Goal: Task Accomplishment & Management: Complete application form

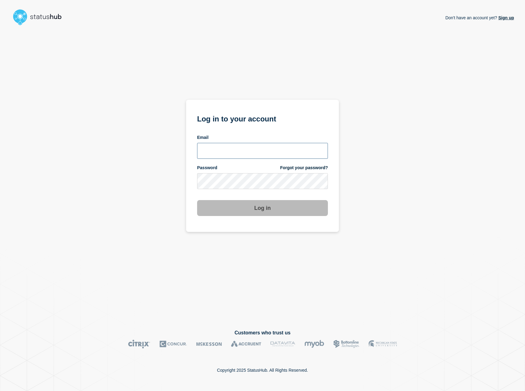
type input "[EMAIL_ADDRESS][DOMAIN_NAME]"
click at [265, 211] on button "Log in" at bounding box center [262, 208] width 131 height 16
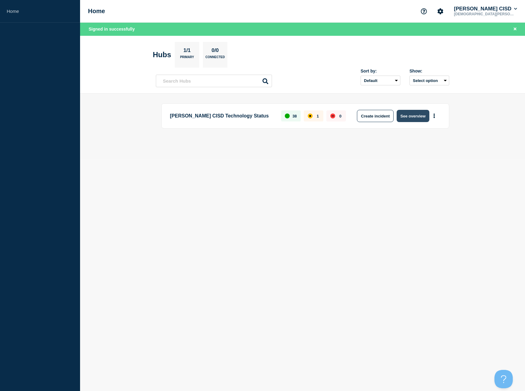
click at [410, 116] on button "See overview" at bounding box center [413, 116] width 32 height 12
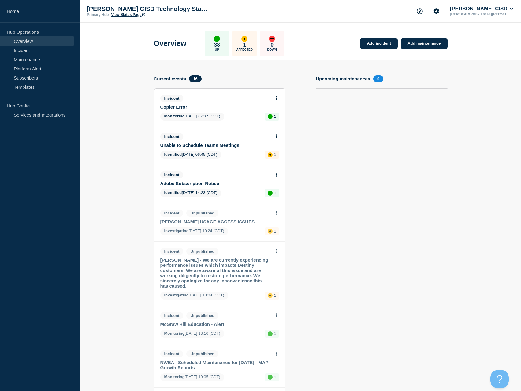
drag, startPoint x: 382, startPoint y: 44, endPoint x: 228, endPoint y: 147, distance: 185.0
click at [382, 43] on link "Add incident" at bounding box center [379, 43] width 38 height 11
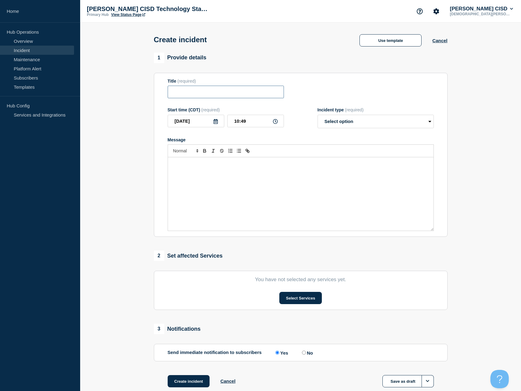
click at [203, 92] on input "Title" at bounding box center [226, 92] width 116 height 13
click at [206, 90] on input "Title" at bounding box center [226, 92] width 116 height 13
type input "MUNIS ERP Down"
drag, startPoint x: 483, startPoint y: 245, endPoint x: 279, endPoint y: 181, distance: 214.2
click at [279, 181] on div "Message" at bounding box center [300, 193] width 265 height 73
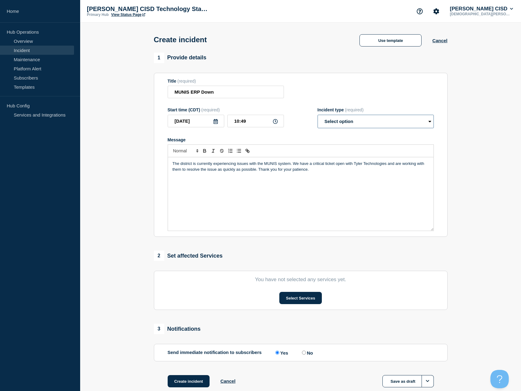
click at [366, 124] on select "Select option Investigating Identified Monitoring" at bounding box center [375, 121] width 116 height 13
select select "investigating"
click at [317, 116] on select "Select option Investigating Identified Monitoring" at bounding box center [375, 121] width 116 height 13
click at [305, 300] on button "Select Services" at bounding box center [300, 298] width 43 height 12
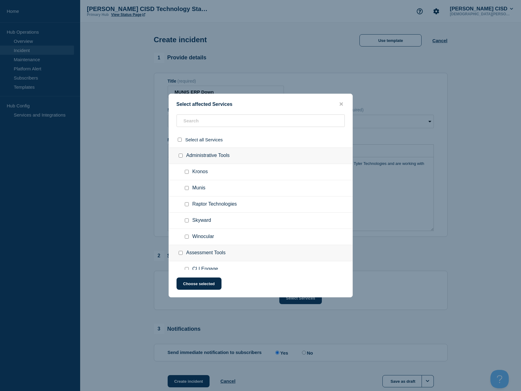
click at [187, 189] on input "Munis checkbox" at bounding box center [187, 188] width 4 height 4
checkbox input "true"
click at [201, 284] on button "Choose selected" at bounding box center [198, 283] width 45 height 12
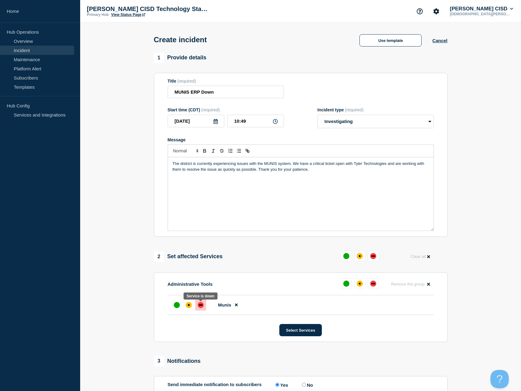
click at [201, 305] on div "down" at bounding box center [201, 304] width 4 height 1
click at [199, 94] on input "MUNIS ERP Down" at bounding box center [226, 92] width 116 height 13
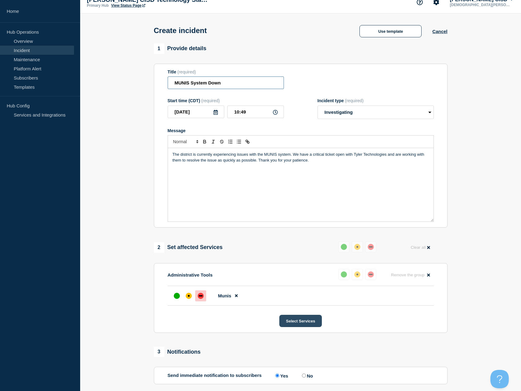
scroll to position [9, 0]
type input "MUNIS System Down"
click at [291, 322] on button "Select Services" at bounding box center [300, 321] width 43 height 12
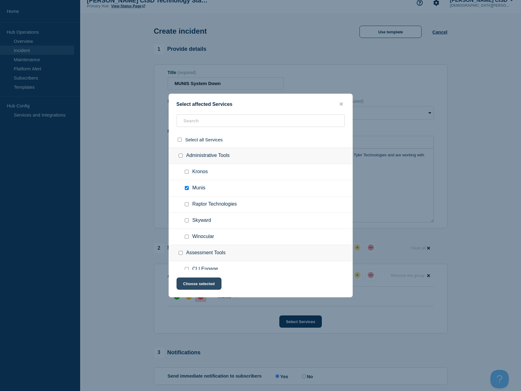
click at [211, 286] on button "Choose selected" at bounding box center [198, 283] width 45 height 12
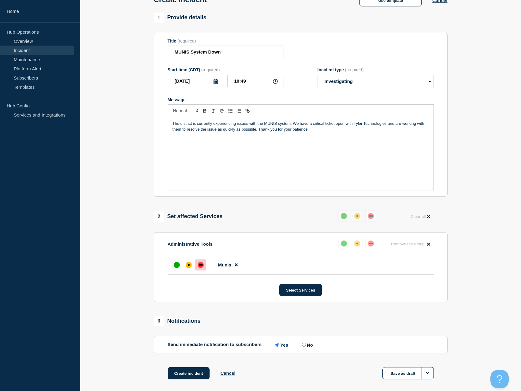
scroll to position [70, 0]
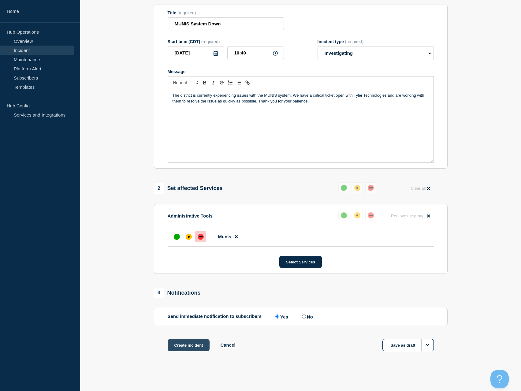
click at [187, 347] on button "Create incident" at bounding box center [189, 345] width 42 height 12
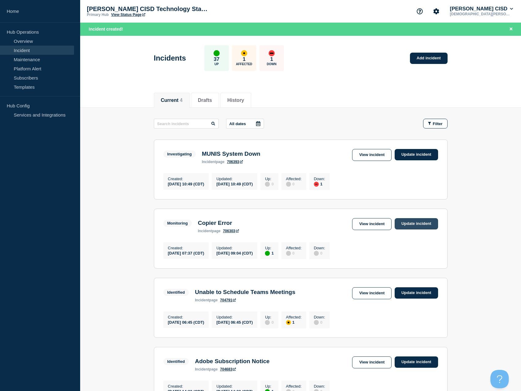
click at [403, 224] on link "Update incident" at bounding box center [415, 223] width 43 height 11
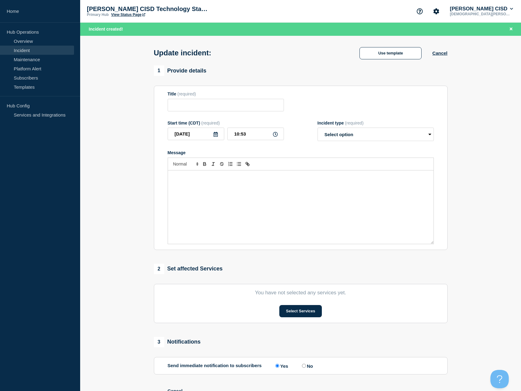
type input "Copier Error"
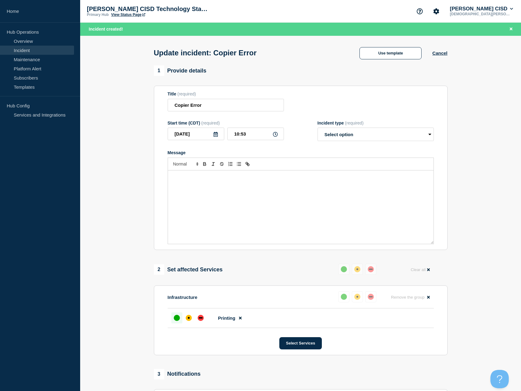
click at [358, 129] on div "Incident type (required) Select option Investigating Identified Monitoring Reso…" at bounding box center [375, 130] width 116 height 21
click at [358, 136] on select "Select option Investigating Identified Monitoring Resolved" at bounding box center [375, 134] width 116 height 13
select select "resolved"
click at [317, 129] on select "Select option Investigating Identified Monitoring Resolved" at bounding box center [375, 134] width 116 height 13
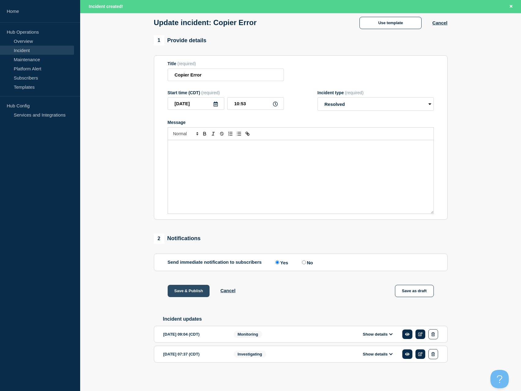
click at [193, 286] on button "Save & Publish" at bounding box center [189, 291] width 42 height 12
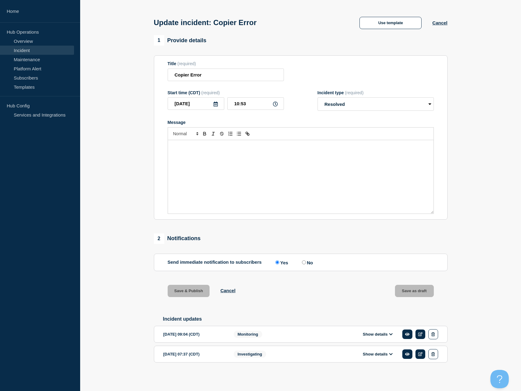
scroll to position [20, 0]
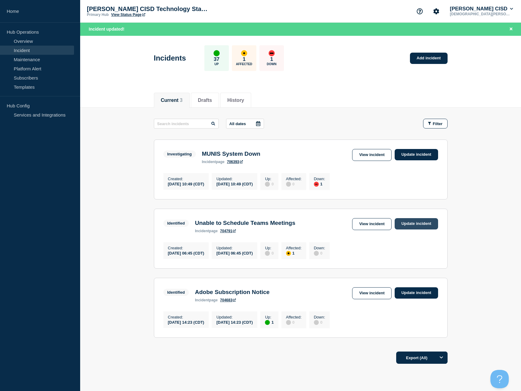
click at [410, 227] on link "Update incident" at bounding box center [415, 223] width 43 height 11
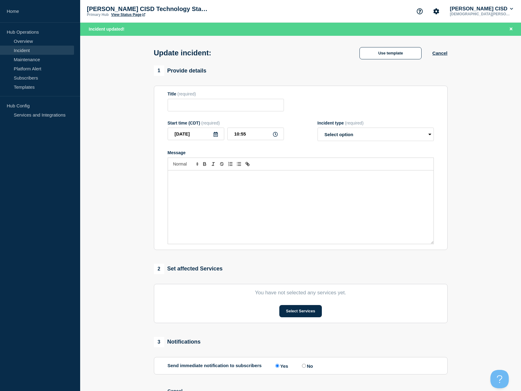
type input "Unable to Schedule Teams Meetings"
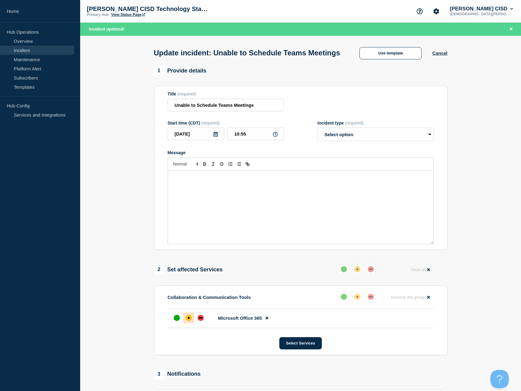
click at [228, 203] on div "Message" at bounding box center [300, 206] width 265 height 73
click at [204, 179] on p "Microsoft is coninuing to work on a fix." at bounding box center [300, 177] width 256 height 6
click at [293, 179] on p "Microsoft is continuing to work on a fix." at bounding box center [300, 177] width 256 height 6
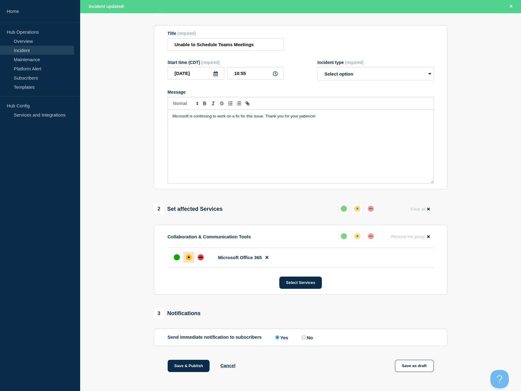
scroll to position [129, 0]
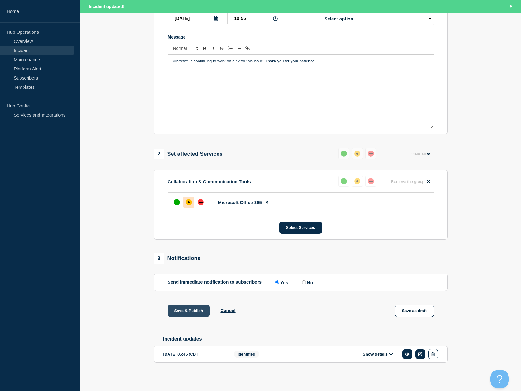
click at [188, 311] on button "Save & Publish" at bounding box center [189, 311] width 42 height 12
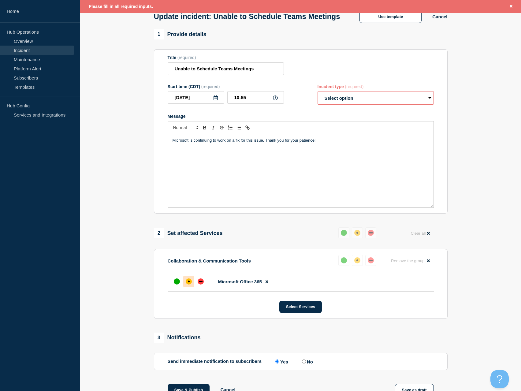
scroll to position [0, 0]
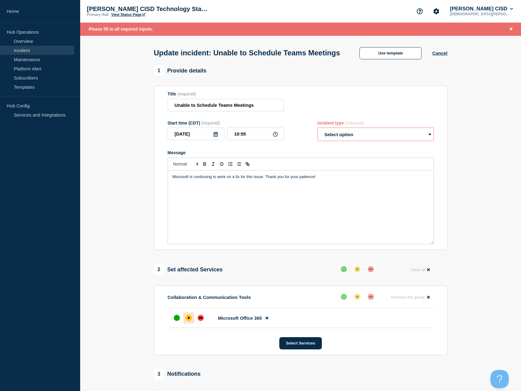
click at [358, 141] on select "Select option Investigating Identified Monitoring Resolved" at bounding box center [375, 134] width 116 height 13
select select "identified"
click at [317, 139] on select "Select option Investigating Identified Monitoring Resolved" at bounding box center [375, 134] width 116 height 13
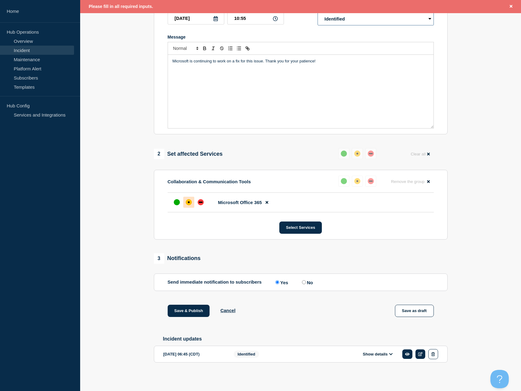
scroll to position [122, 0]
click at [185, 317] on button "Save & Publish" at bounding box center [189, 311] width 42 height 12
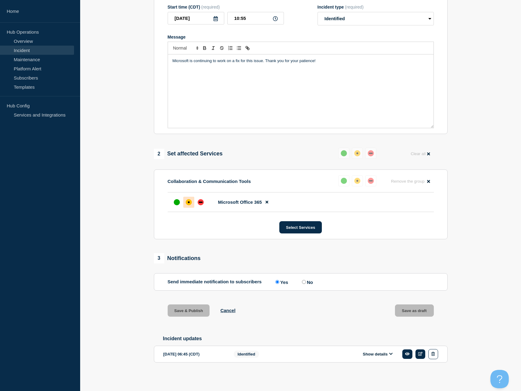
scroll to position [109, 0]
